Goal: Register for event/course

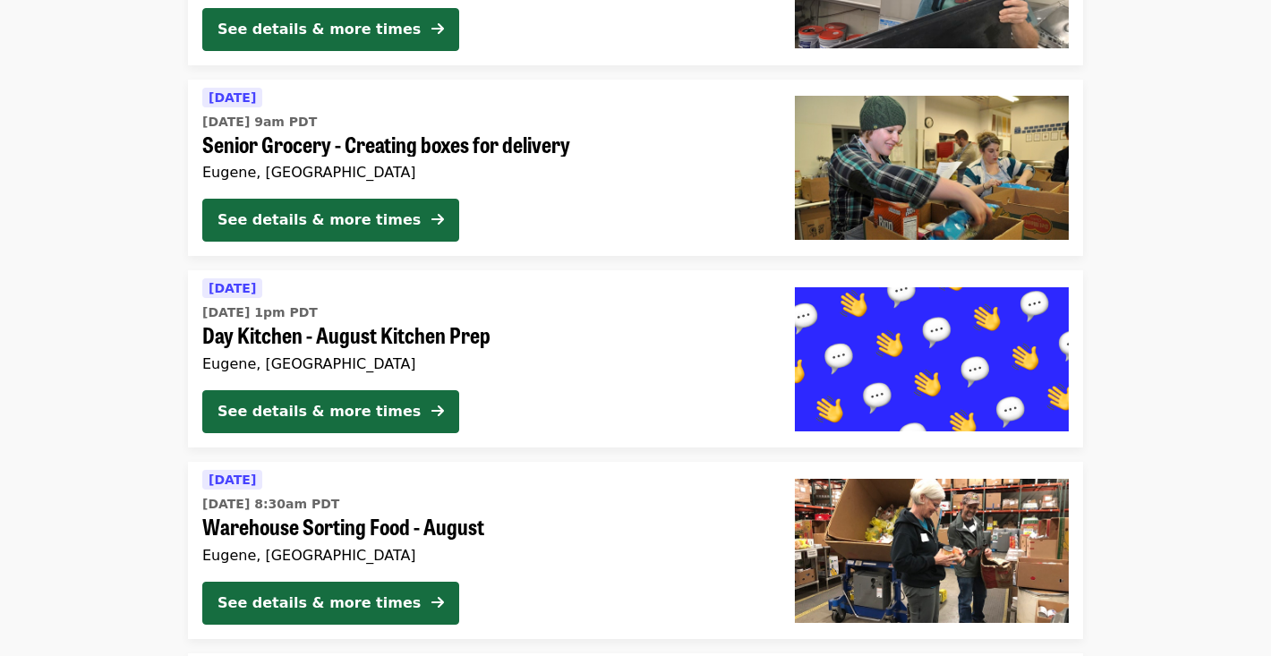
scroll to position [1382, 0]
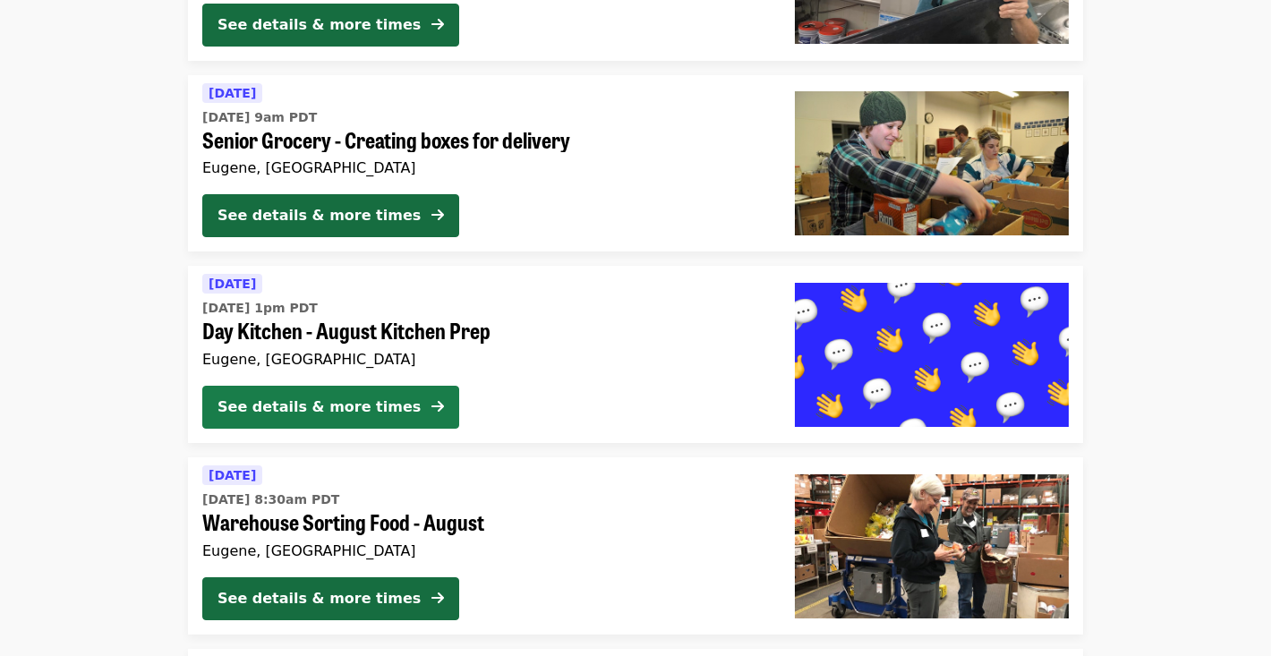
click at [234, 415] on div "See details & more times" at bounding box center [318, 406] width 203 height 21
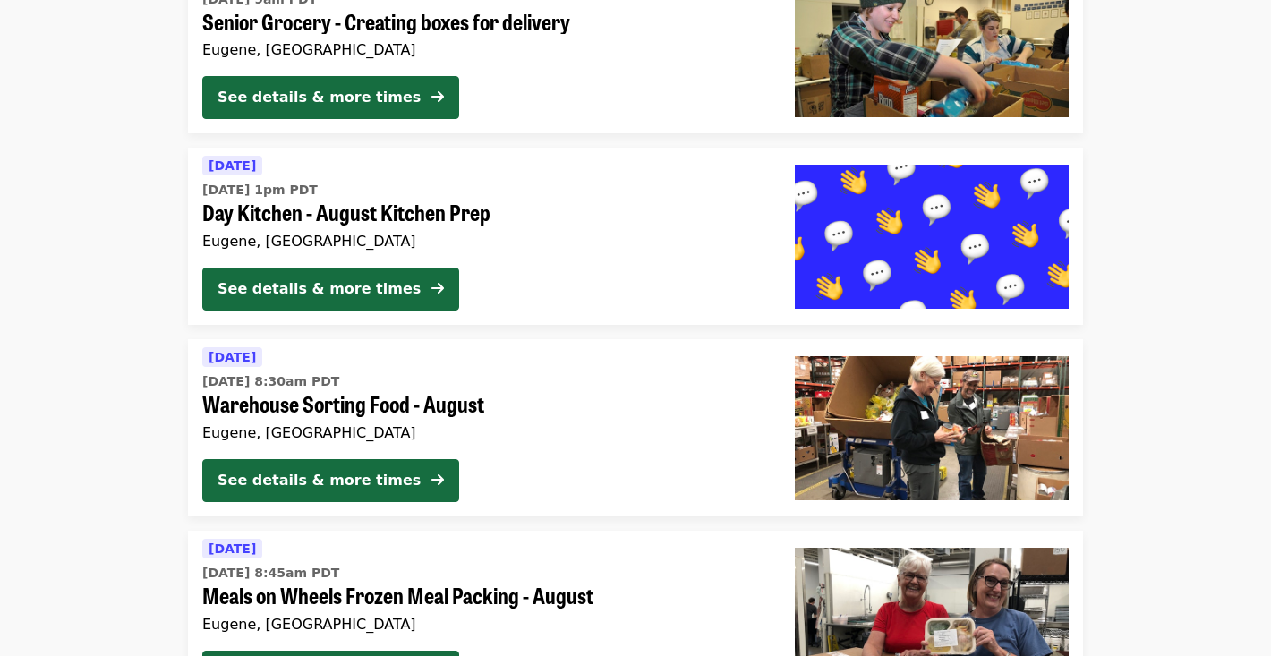
scroll to position [1507, 0]
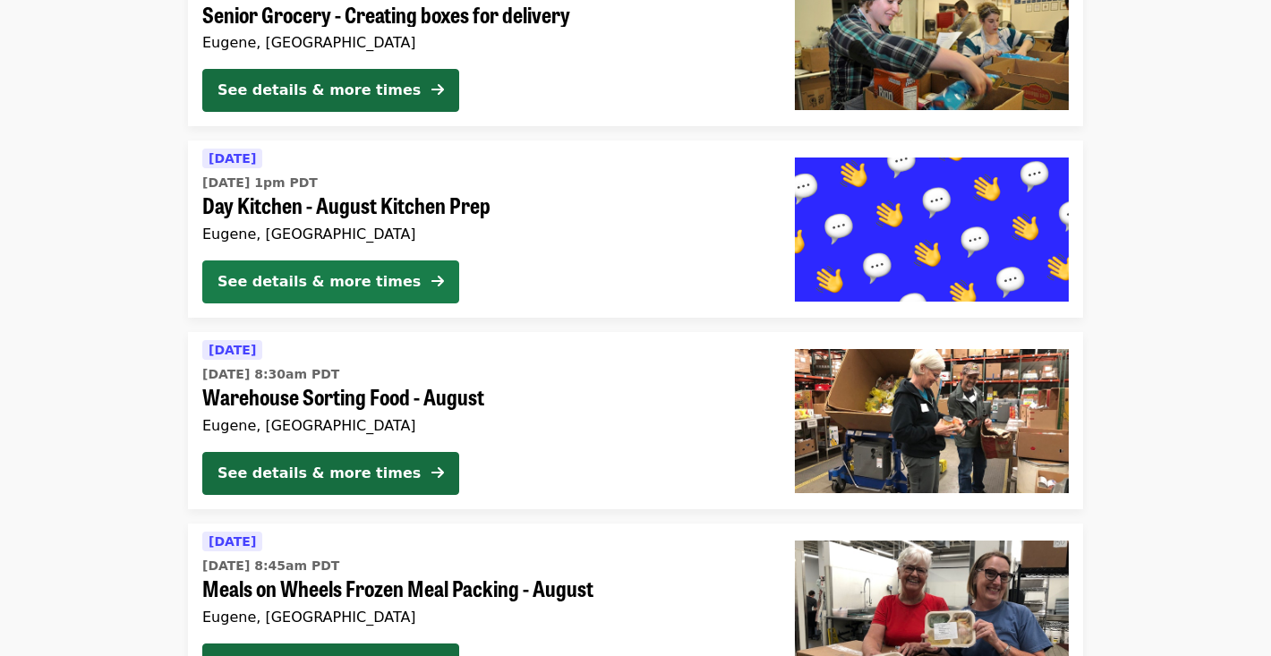
click at [251, 282] on div "See details & more times" at bounding box center [318, 281] width 203 height 21
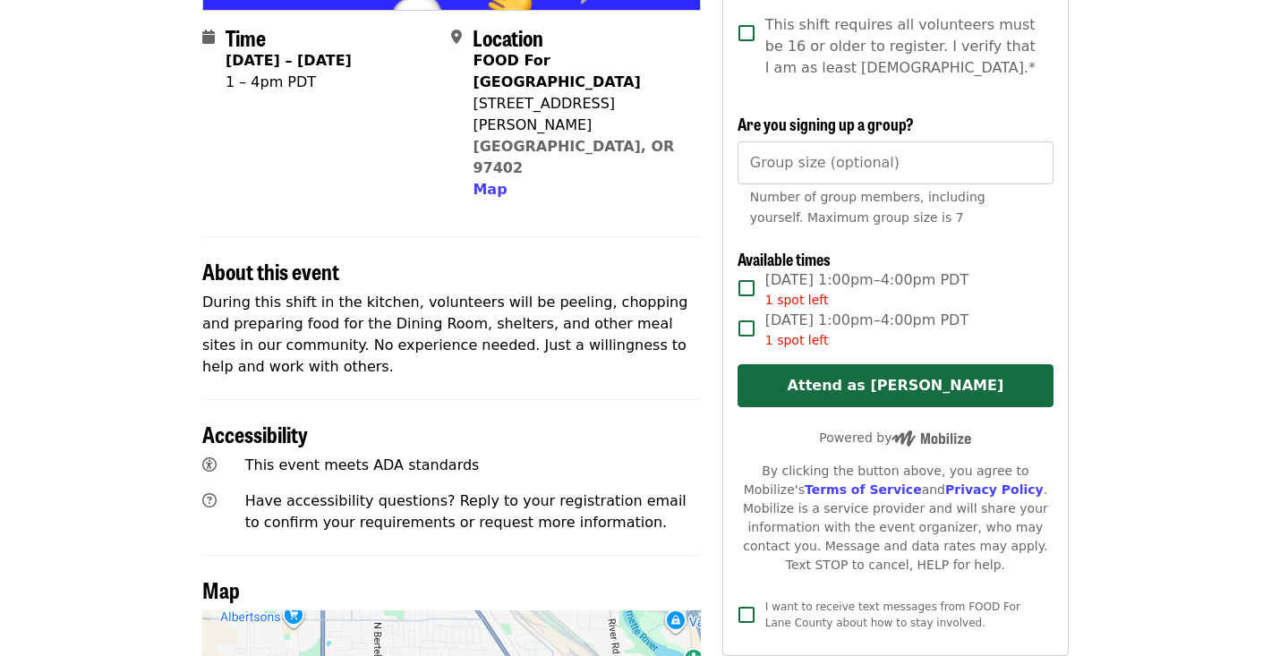
scroll to position [421, 0]
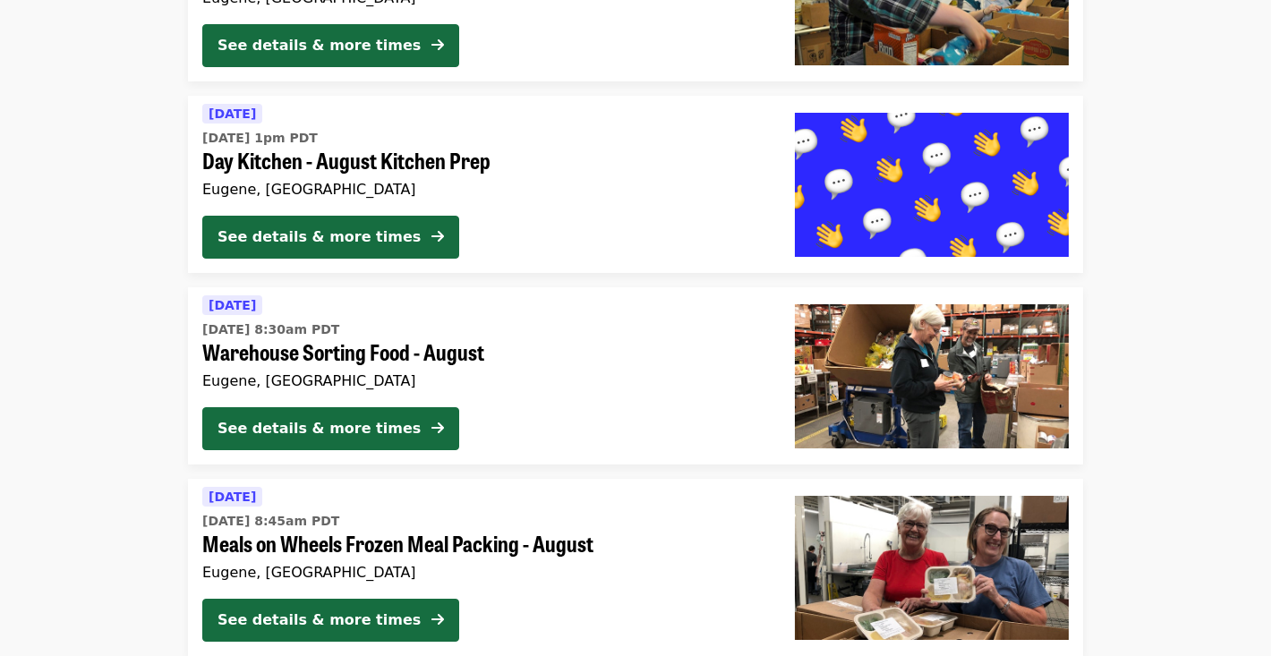
scroll to position [1553, 0]
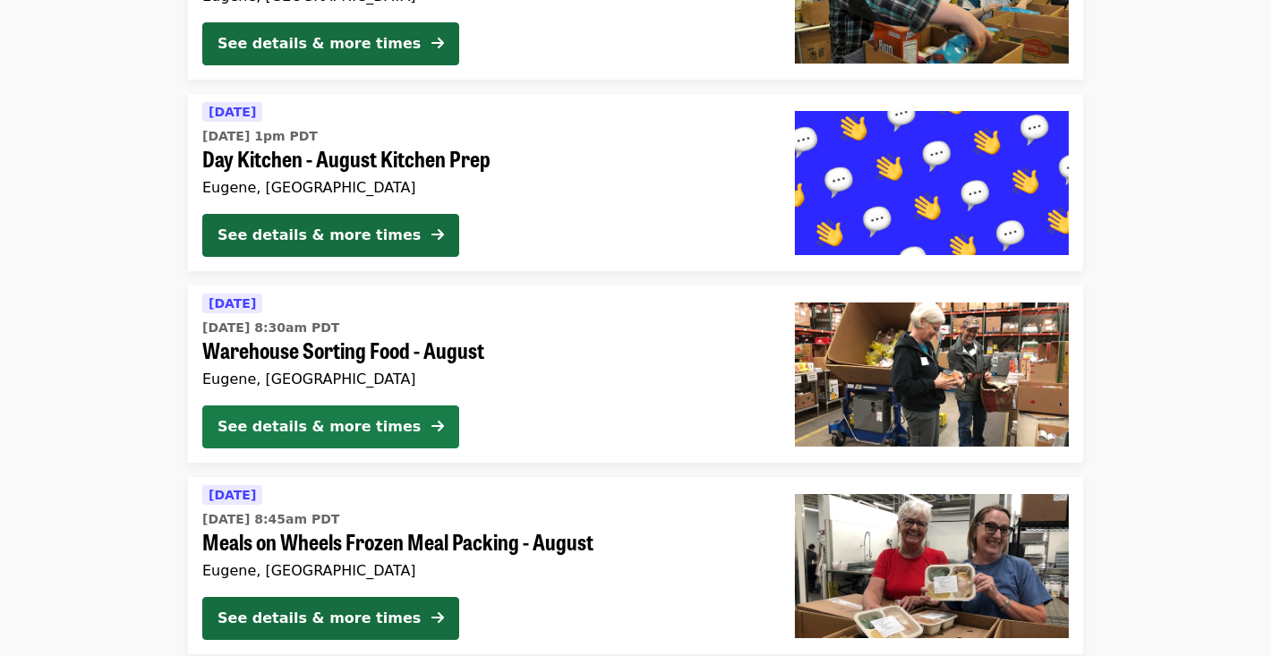
click at [218, 427] on div "See details & more times" at bounding box center [318, 426] width 203 height 21
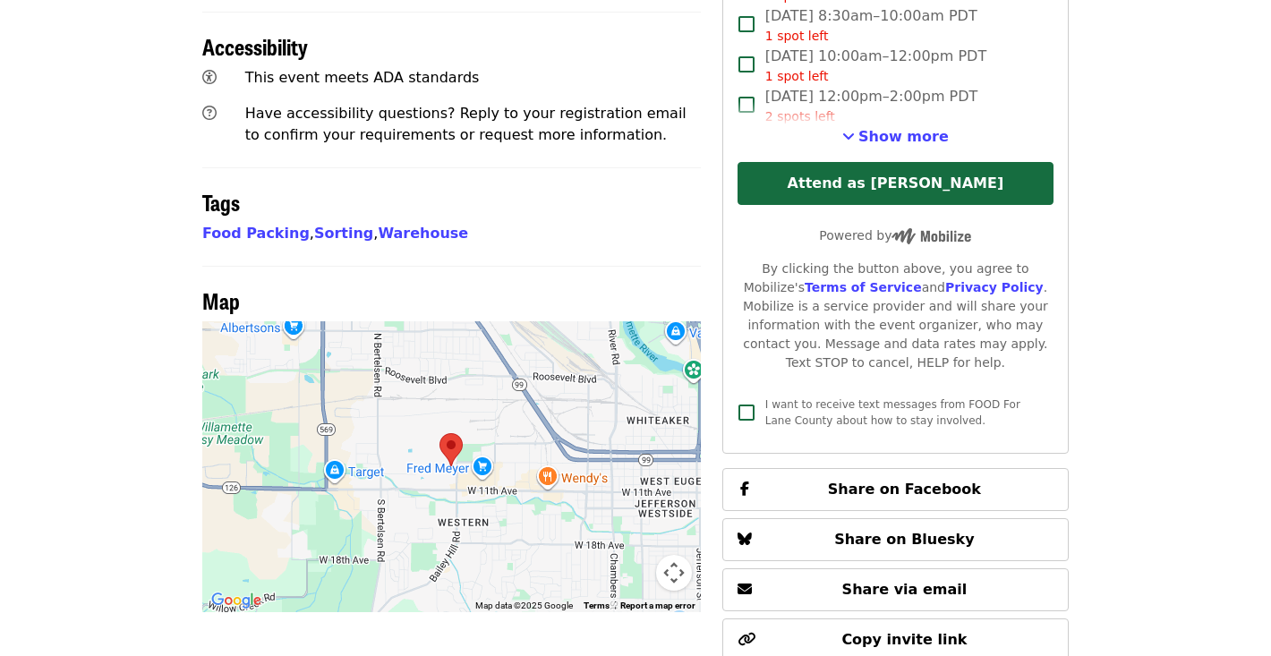
scroll to position [1023, 0]
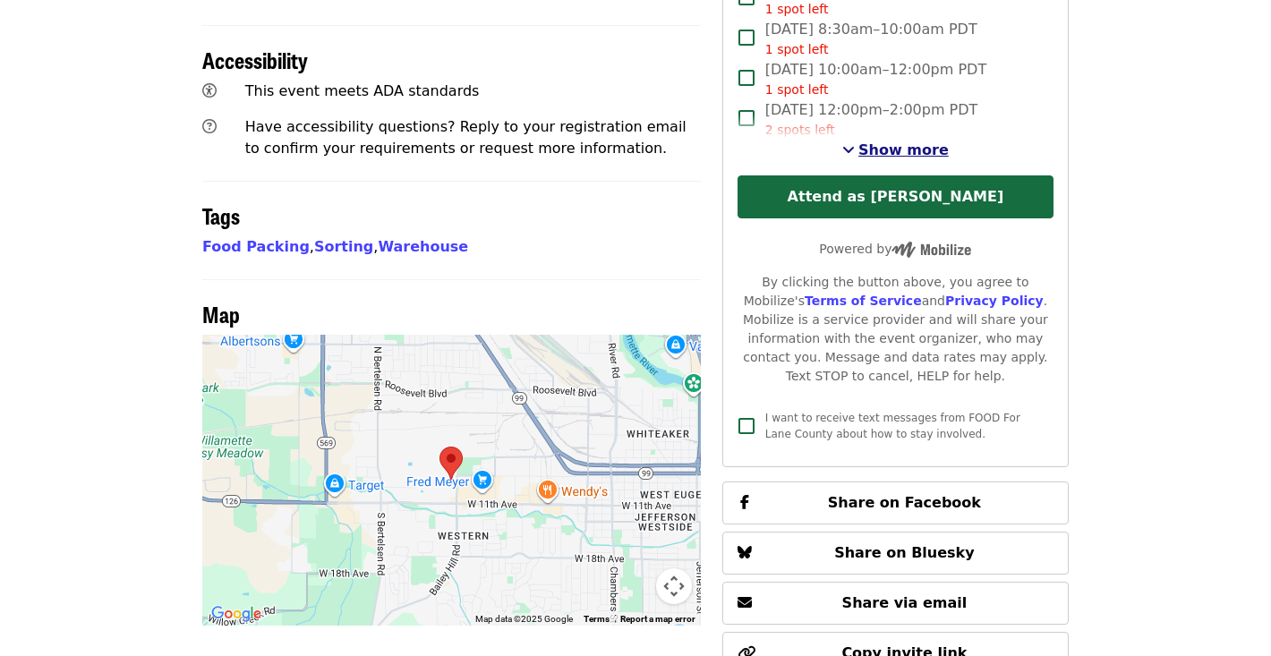
click at [921, 141] on span "Show more" at bounding box center [903, 149] width 90 height 17
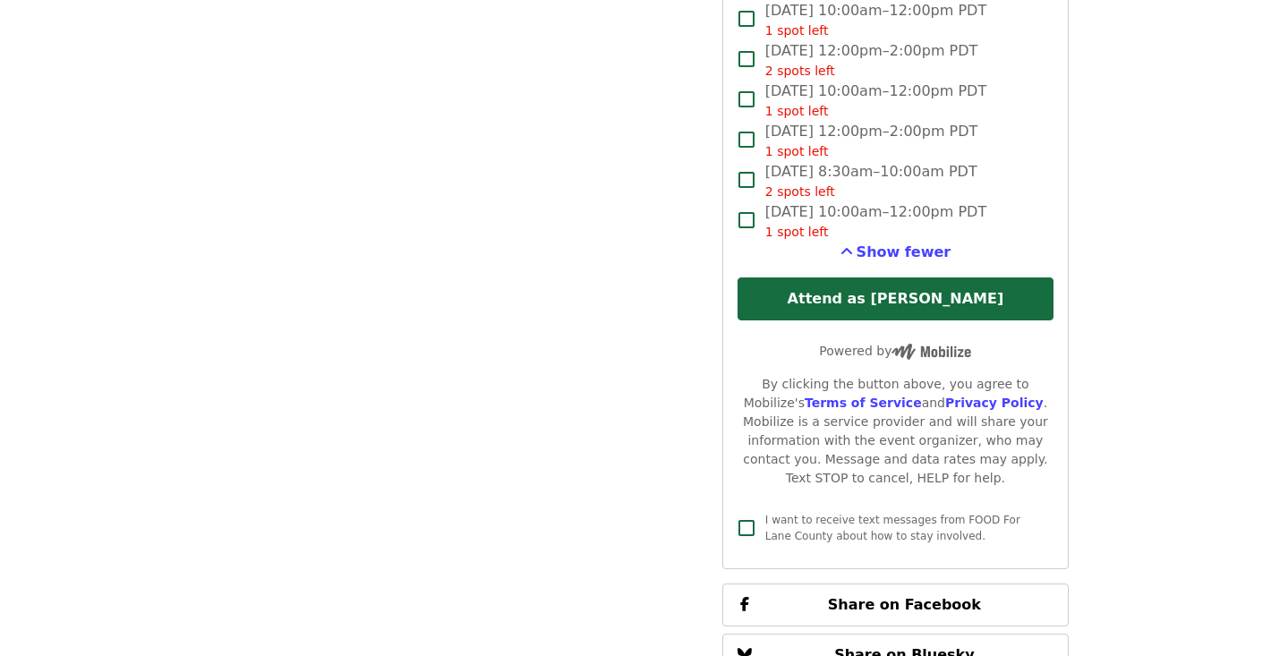
scroll to position [2052, 0]
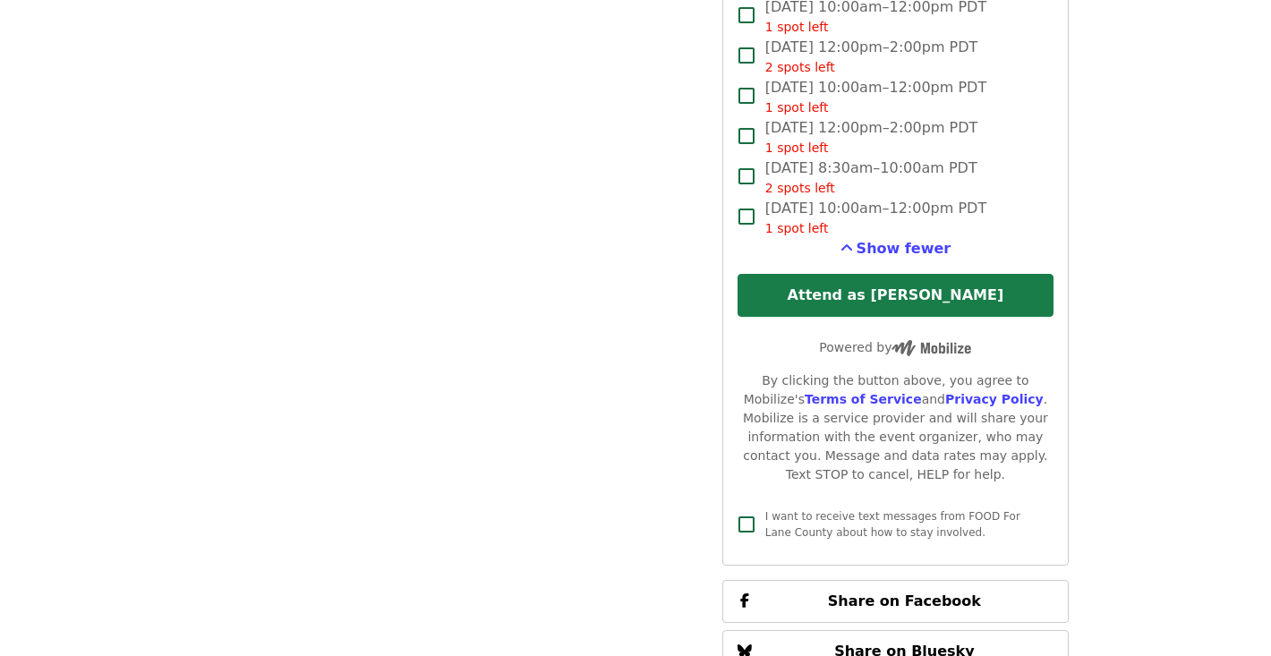
click at [925, 274] on button "Attend as [PERSON_NAME]" at bounding box center [895, 295] width 316 height 43
